Goal: Navigation & Orientation: Find specific page/section

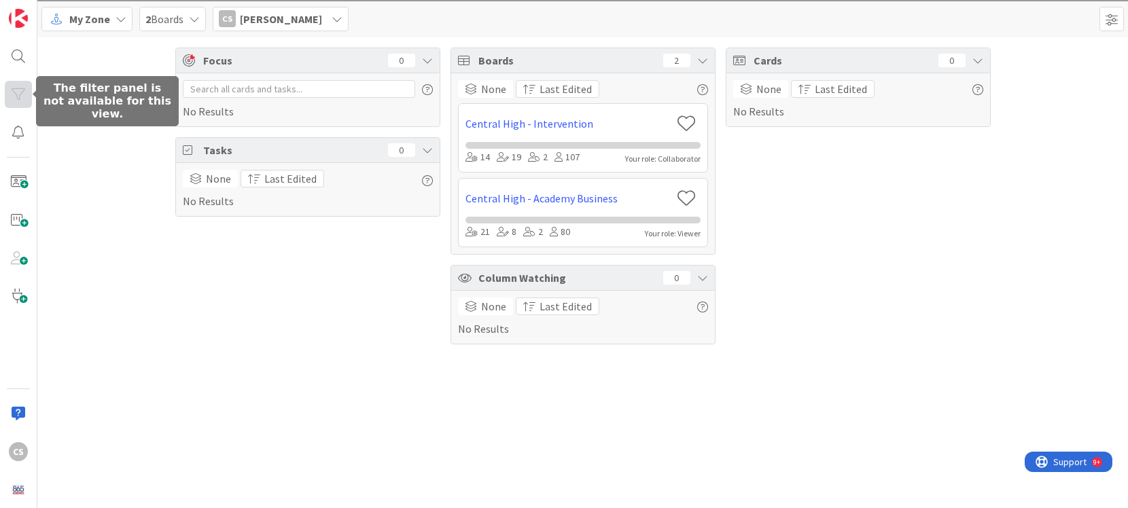
click at [18, 86] on div at bounding box center [18, 94] width 27 height 27
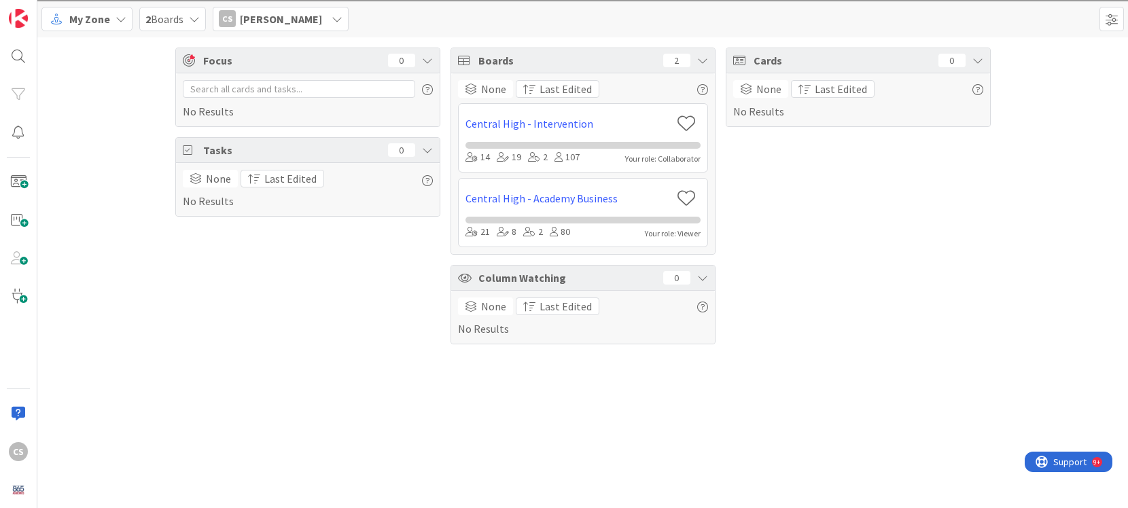
click at [285, 20] on span "[PERSON_NAME]" at bounding box center [281, 19] width 82 height 16
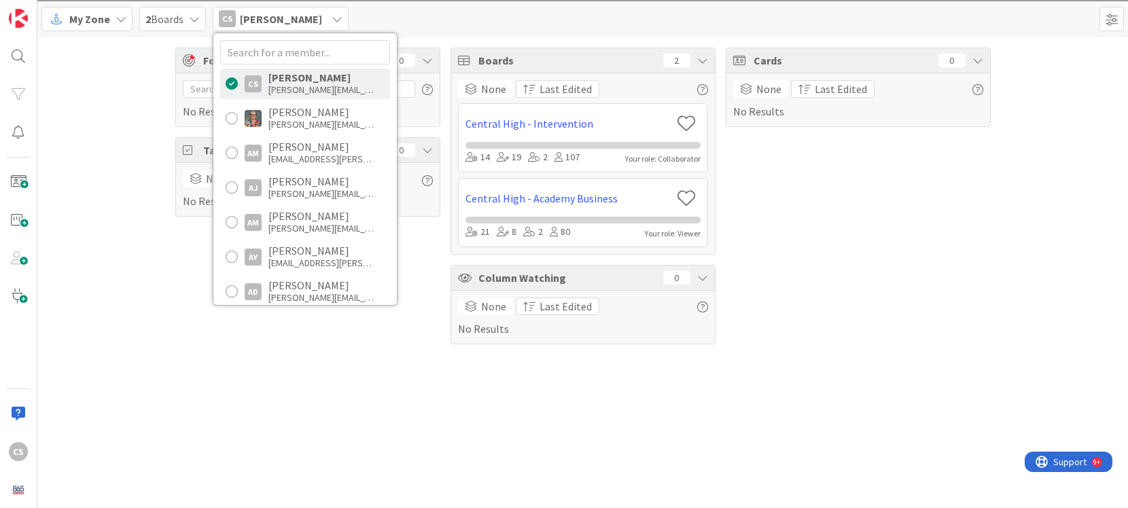
click at [175, 20] on span "2 Boards" at bounding box center [164, 19] width 38 height 16
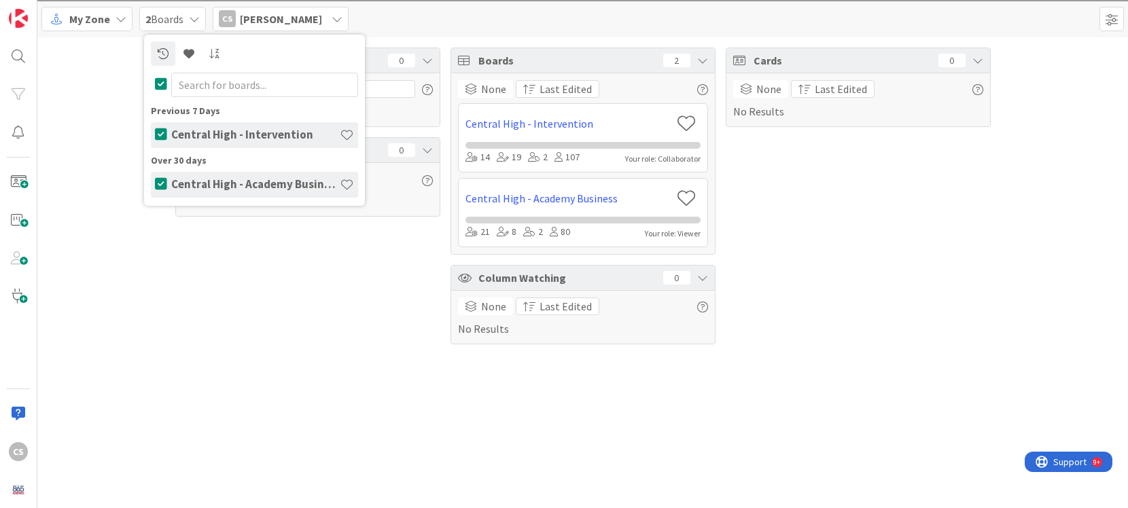
click at [249, 135] on h4 "Central High - Intervention" at bounding box center [255, 135] width 169 height 14
click at [175, 138] on h4 "Central High - Intervention" at bounding box center [255, 135] width 169 height 14
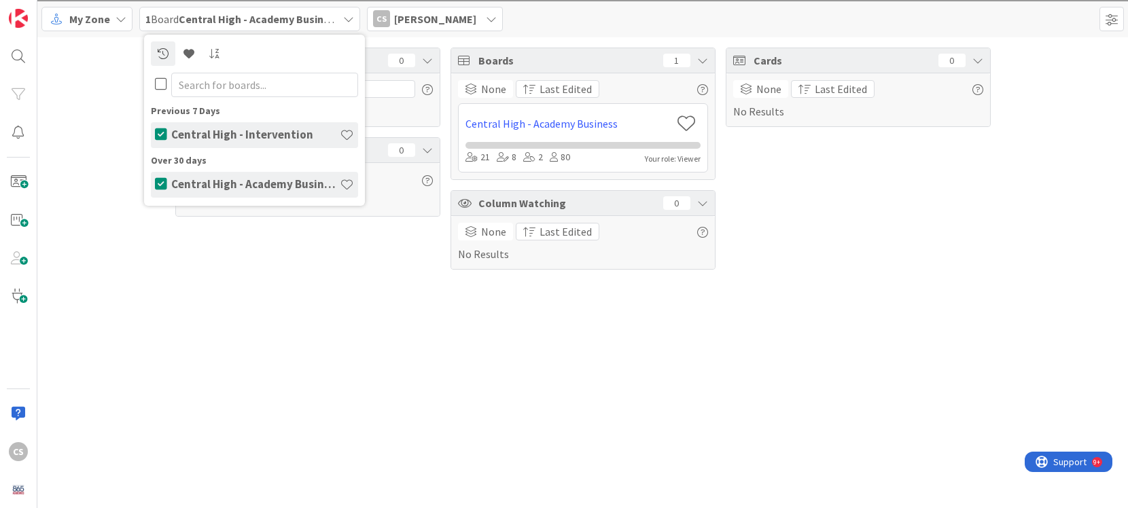
click at [157, 189] on icon at bounding box center [161, 184] width 12 height 14
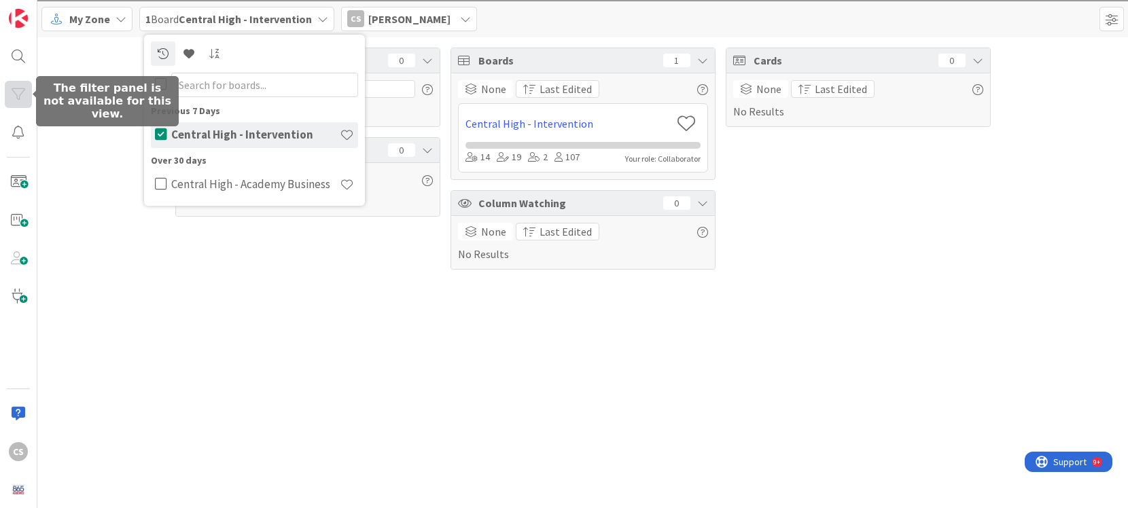
click at [18, 88] on div at bounding box center [18, 94] width 27 height 27
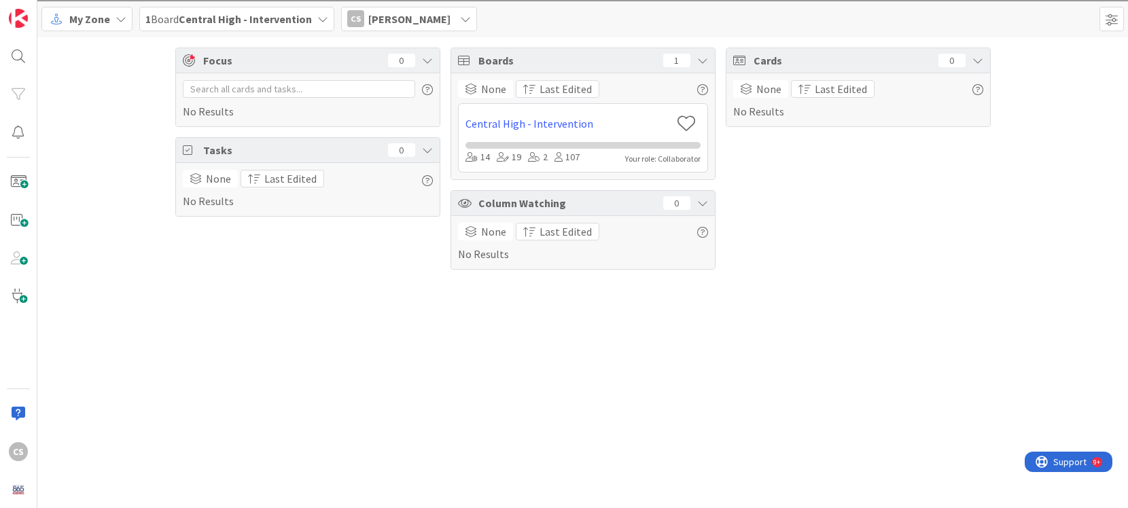
click at [100, 188] on div "Focus 0 No Results Tasks 0 None Last Edited No Results Boards 1 None Last Edite…" at bounding box center [582, 158] width 1091 height 243
click at [247, 18] on b "Central High - Intervention" at bounding box center [245, 19] width 133 height 14
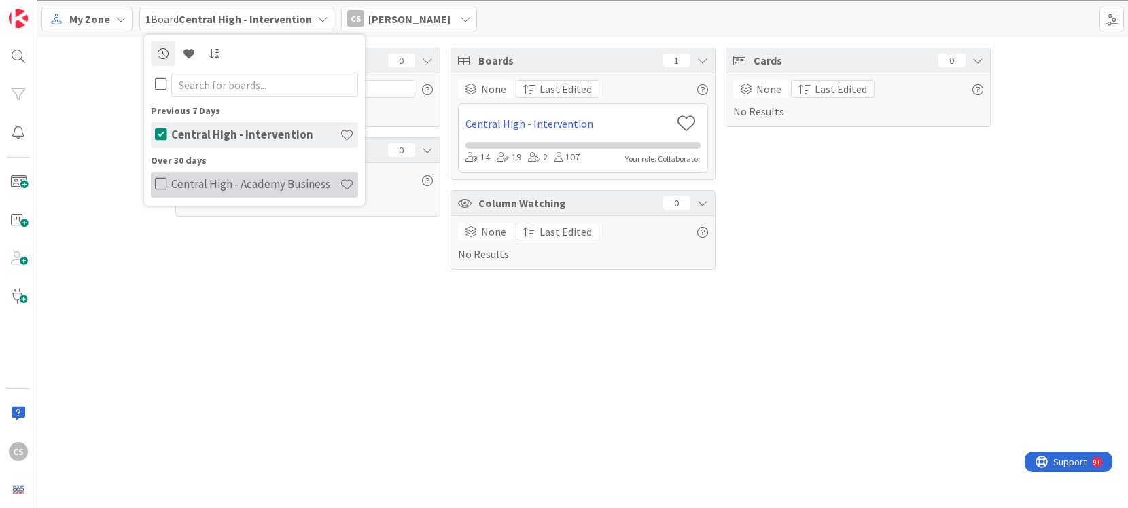
click at [157, 181] on icon at bounding box center [161, 184] width 12 height 14
click at [118, 232] on div "Focus 0 No Results Tasks 0 None Last Edited No Results Boards 1 None Last Edite…" at bounding box center [582, 158] width 1091 height 243
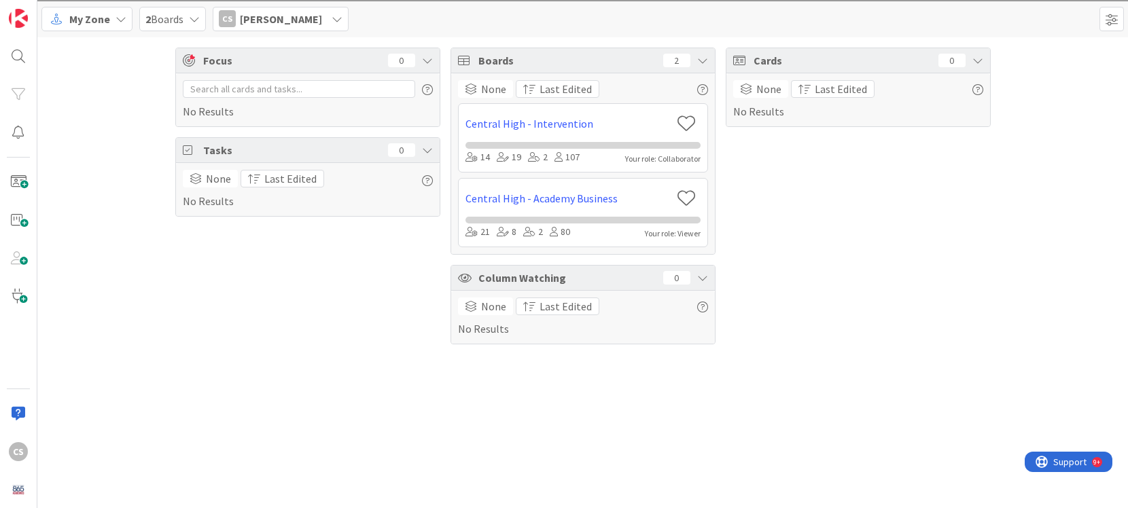
click at [254, 20] on span "[PERSON_NAME]" at bounding box center [281, 19] width 82 height 16
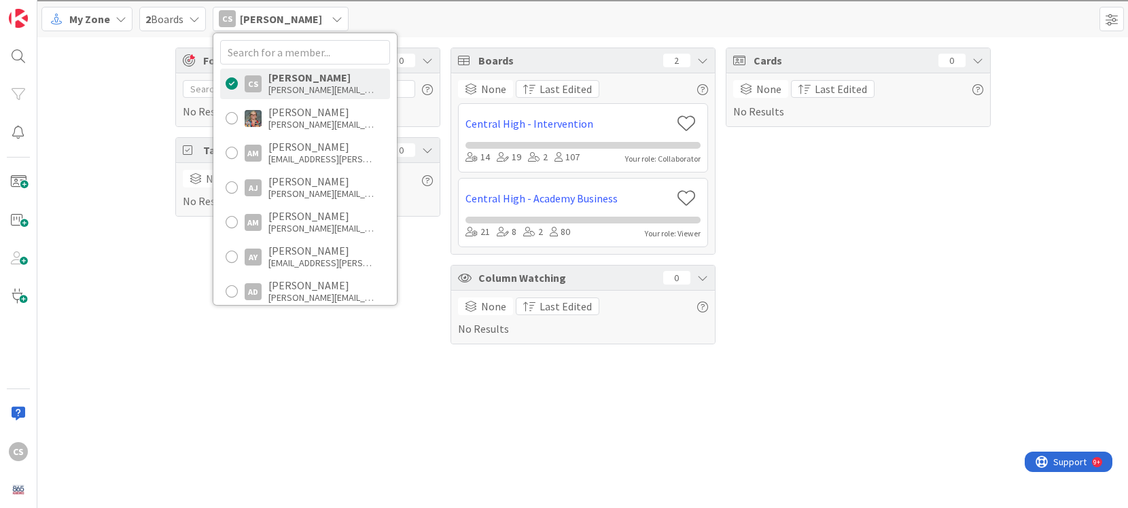
click at [197, 16] on icon at bounding box center [194, 19] width 11 height 11
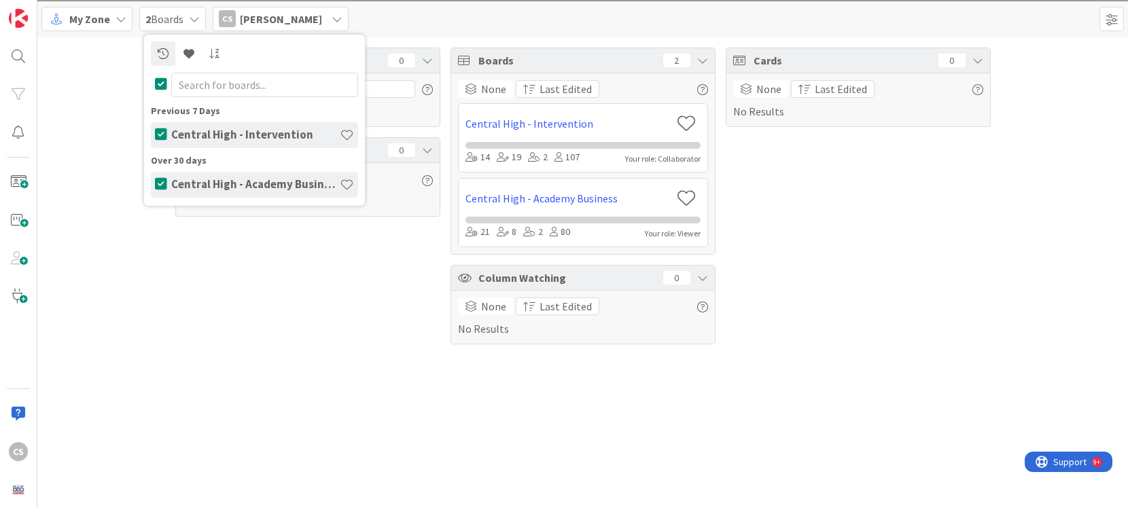
click at [161, 86] on icon at bounding box center [161, 84] width 12 height 14
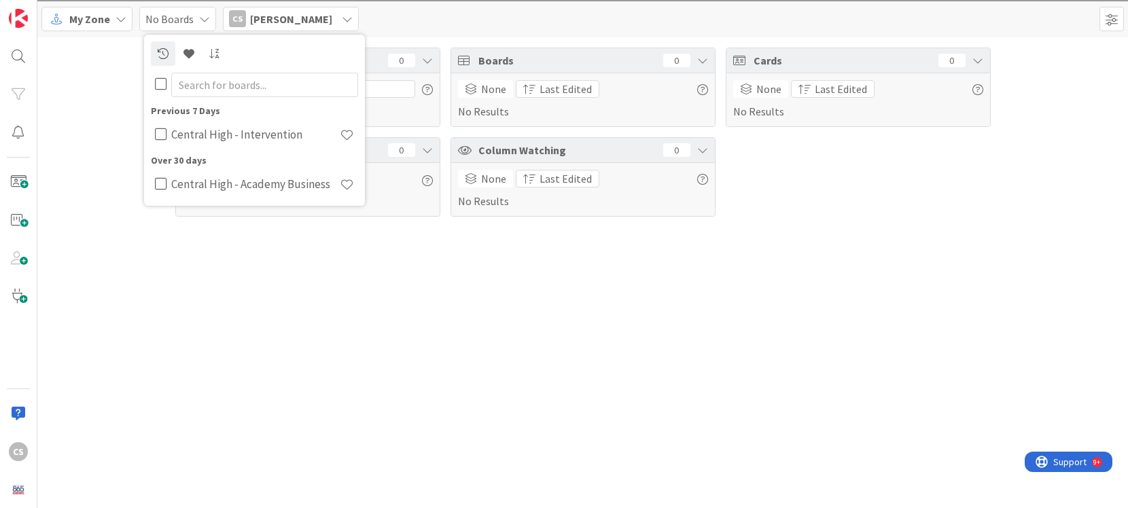
click at [161, 86] on icon at bounding box center [161, 84] width 12 height 14
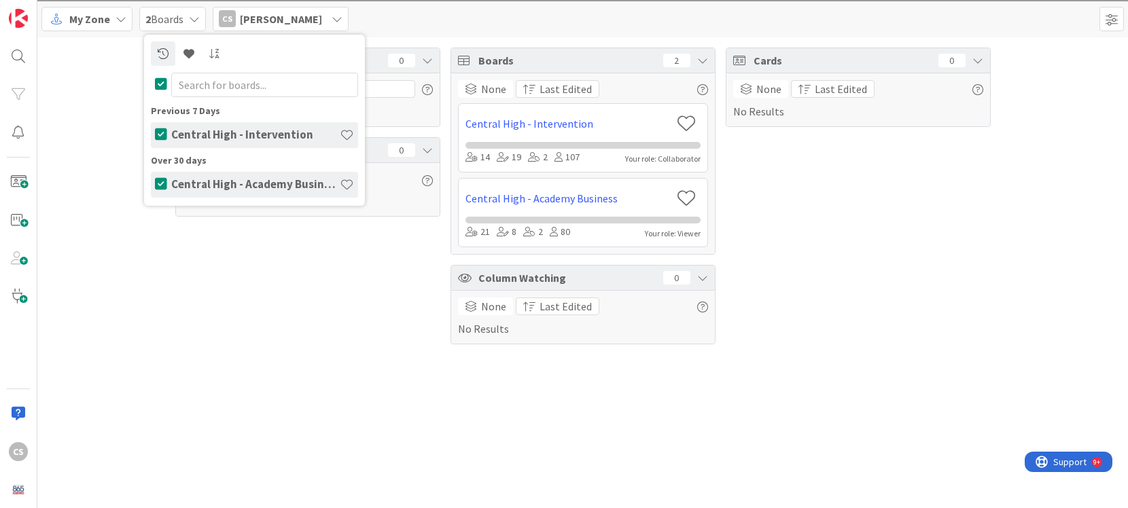
click at [192, 29] on div "2 Boards" at bounding box center [172, 19] width 67 height 24
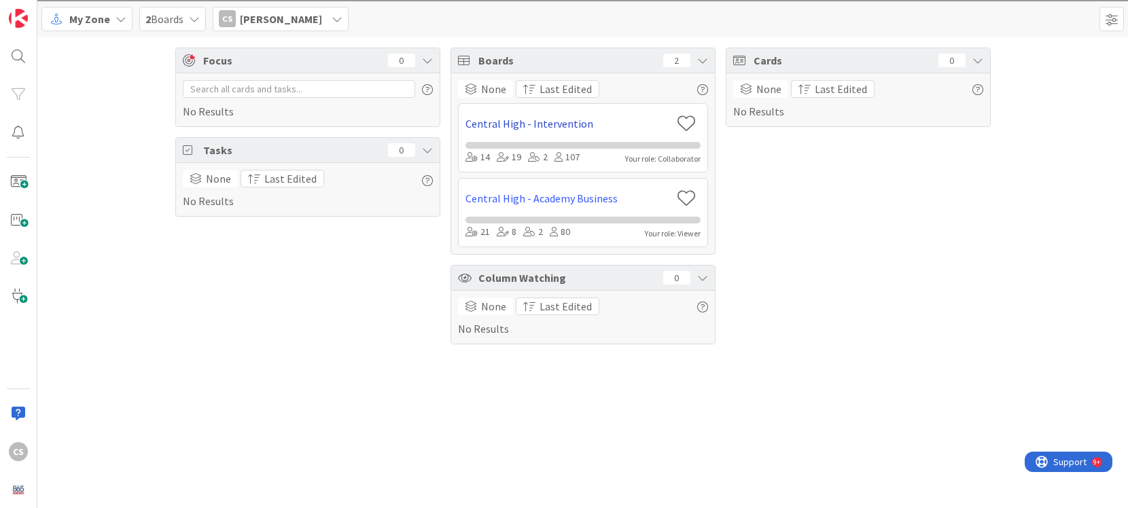
click at [495, 118] on link "Central High - Intervention" at bounding box center [569, 124] width 206 height 16
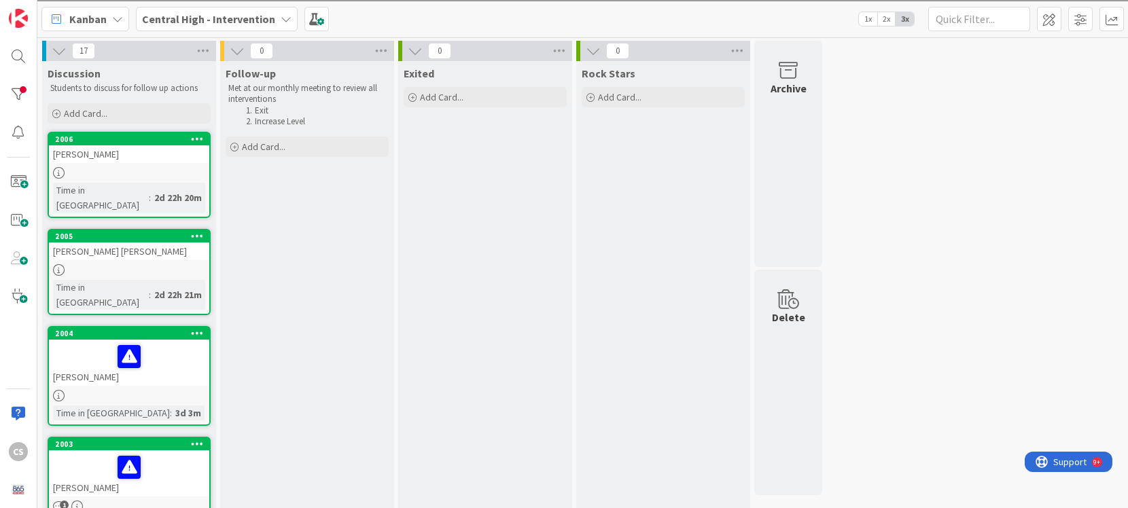
click at [262, 22] on b "Central High - Intervention" at bounding box center [208, 19] width 133 height 14
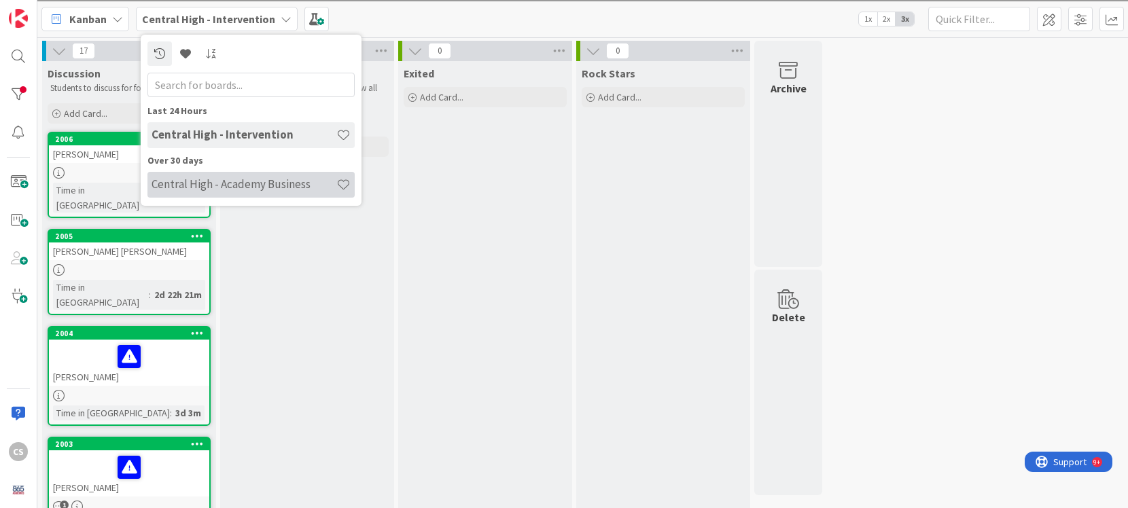
click at [218, 184] on h4 "Central High - Academy Business" at bounding box center [244, 184] width 185 height 14
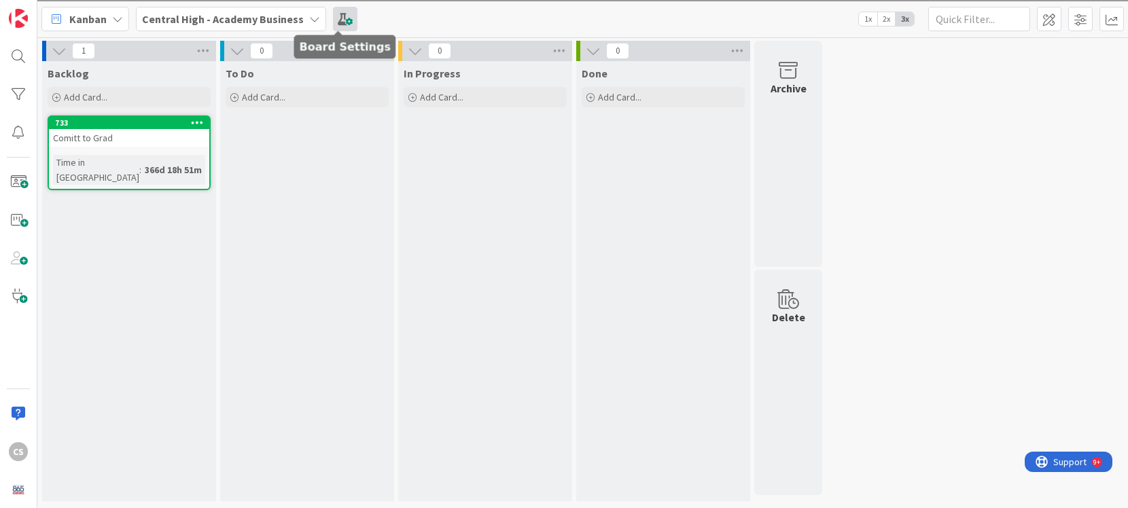
click at [341, 17] on span at bounding box center [345, 19] width 24 height 24
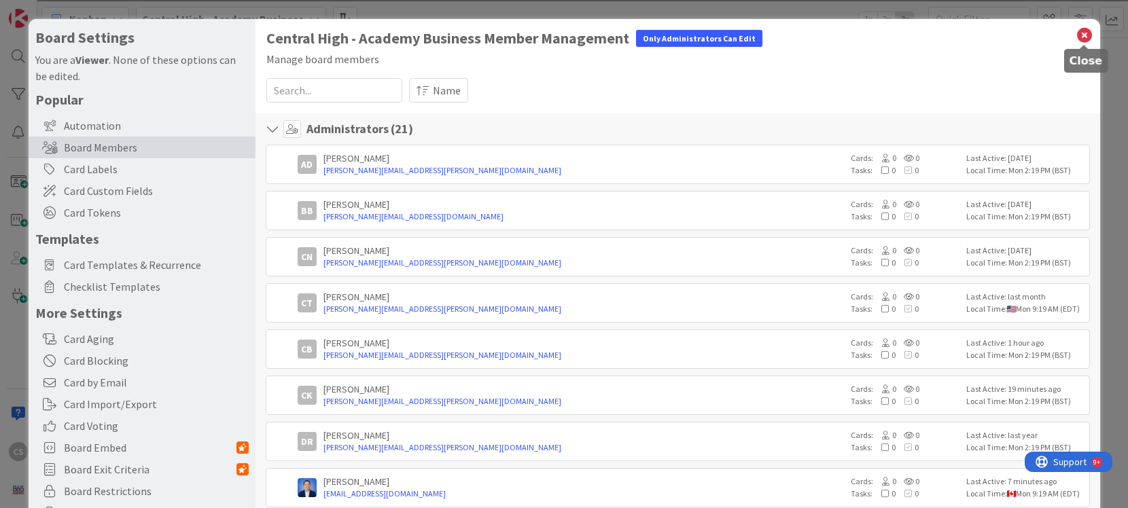
click at [1083, 38] on icon at bounding box center [1085, 35] width 18 height 19
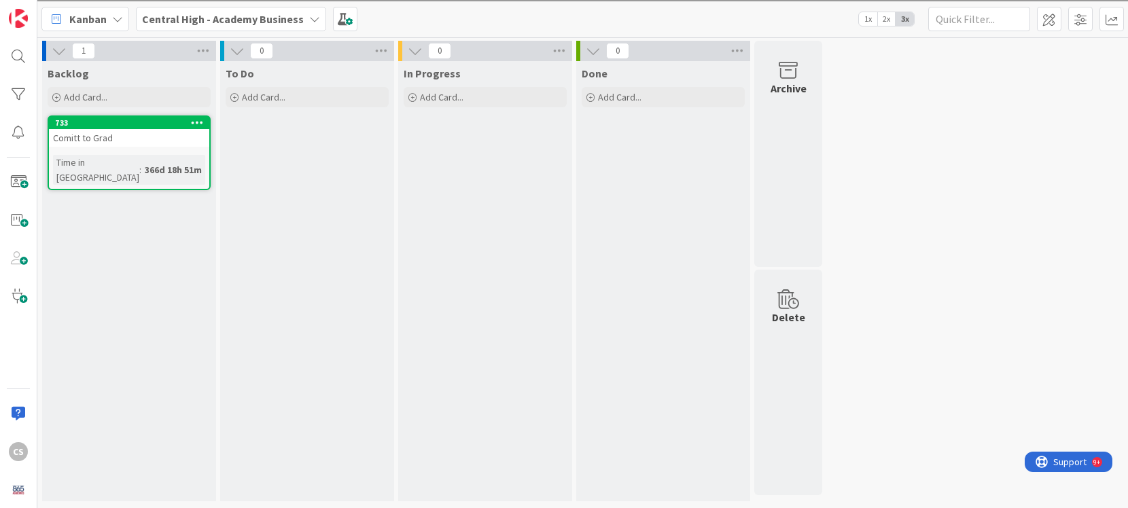
click at [293, 24] on b "Central High - Academy Business" at bounding box center [223, 19] width 162 height 14
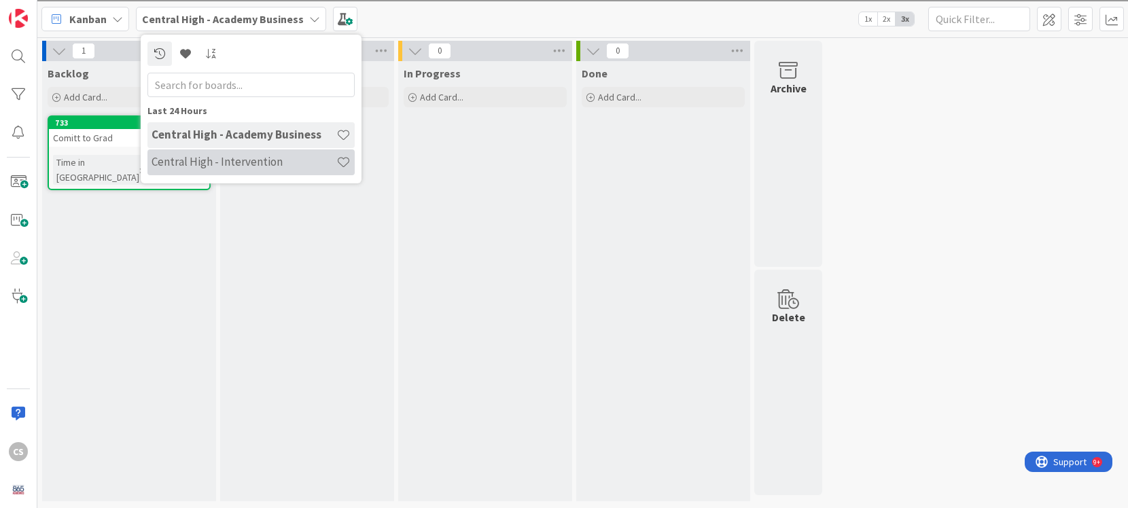
click at [238, 163] on h4 "Central High - Intervention" at bounding box center [244, 162] width 185 height 14
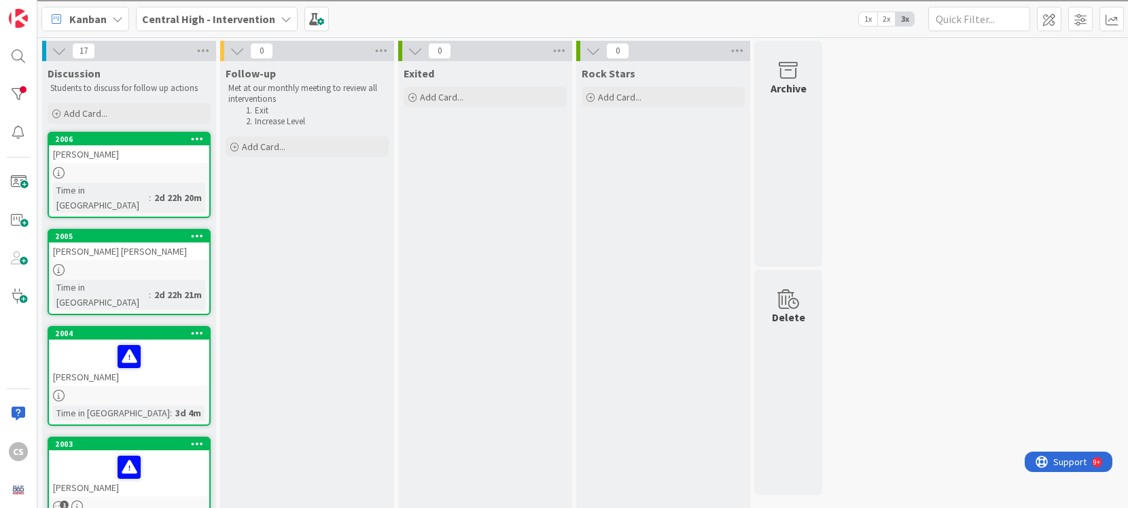
click at [109, 22] on div "Kanban" at bounding box center [85, 19] width 88 height 24
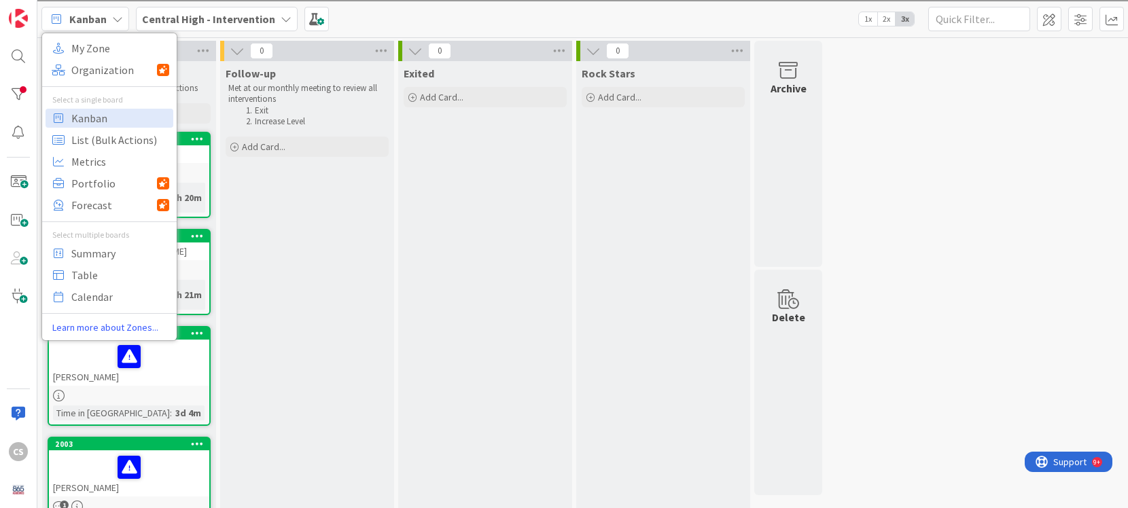
click at [193, 18] on b "Central High - Intervention" at bounding box center [208, 19] width 133 height 14
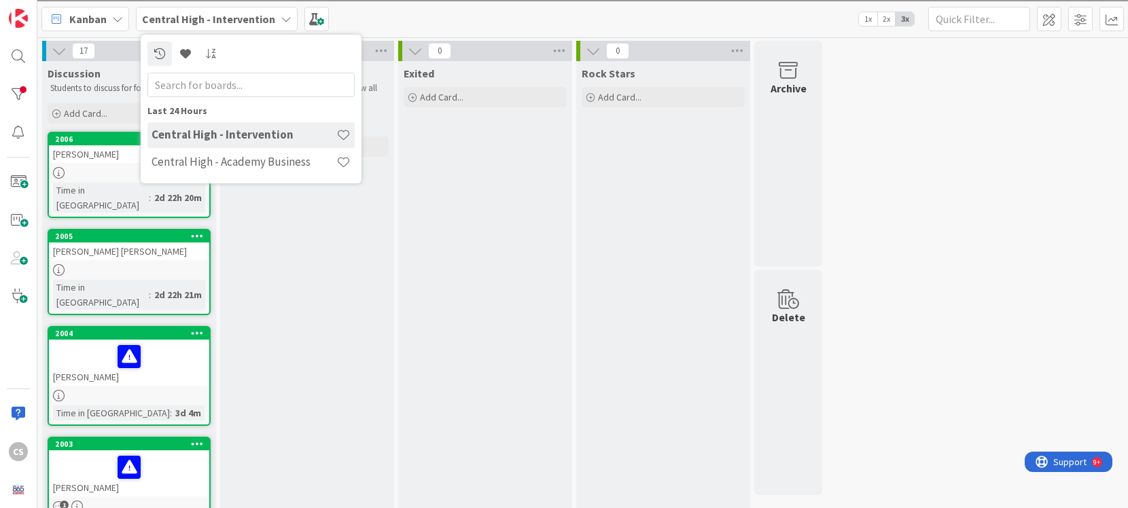
click at [353, 14] on div "Kanban My Zone Organization Select a single board Kanban List (Bulk Actions) Me…" at bounding box center [582, 18] width 1091 height 37
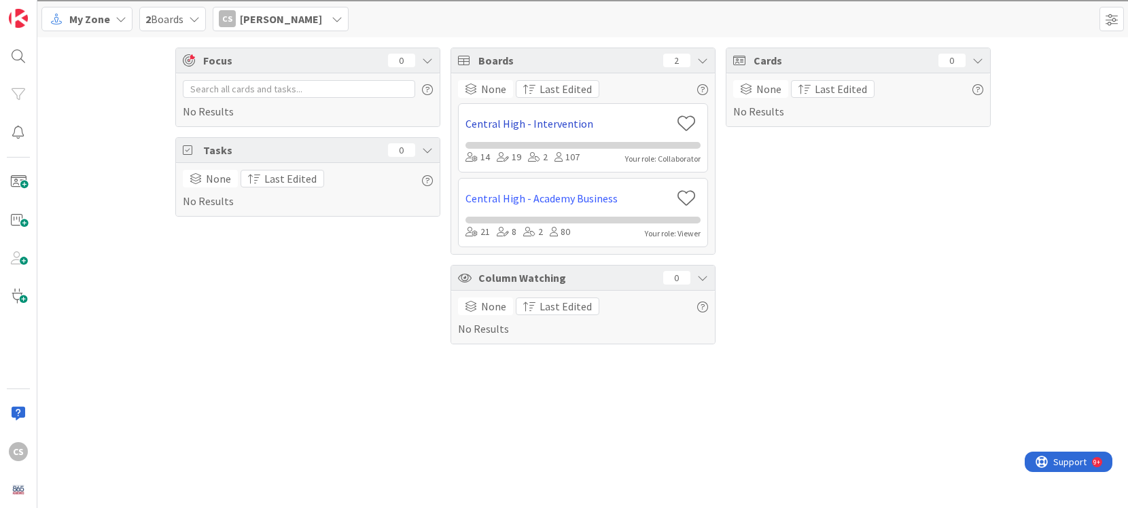
click at [561, 125] on link "Central High - Intervention" at bounding box center [569, 124] width 206 height 16
